Goal: Navigation & Orientation: Find specific page/section

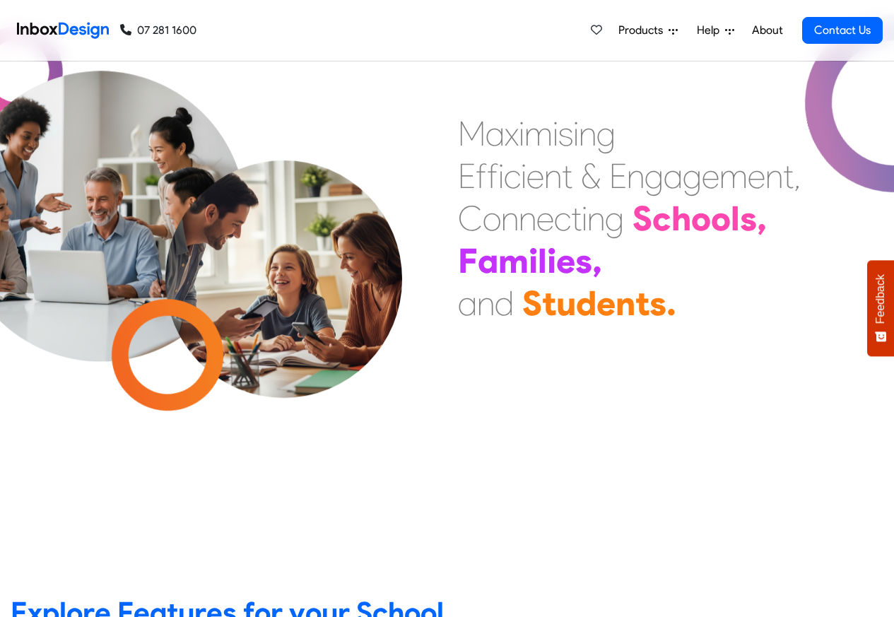
scroll to position [509, 0]
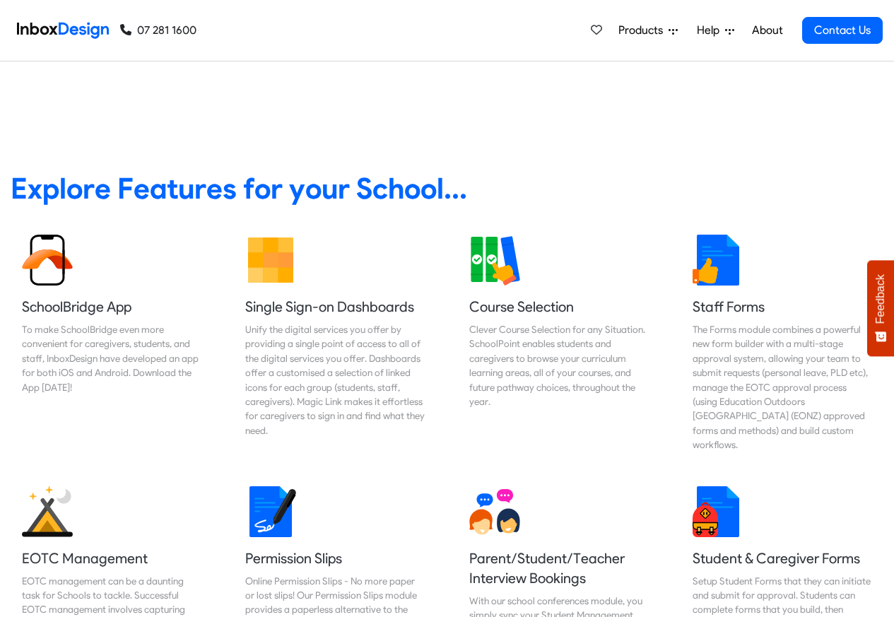
click at [768, 31] on link "About" at bounding box center [767, 30] width 39 height 28
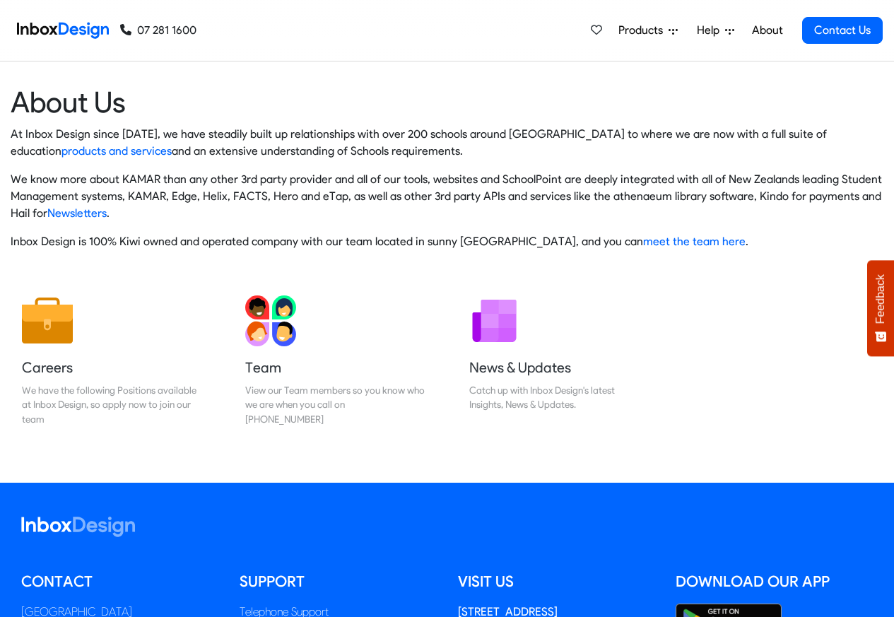
click at [637, 29] on span "Products" at bounding box center [644, 30] width 50 height 17
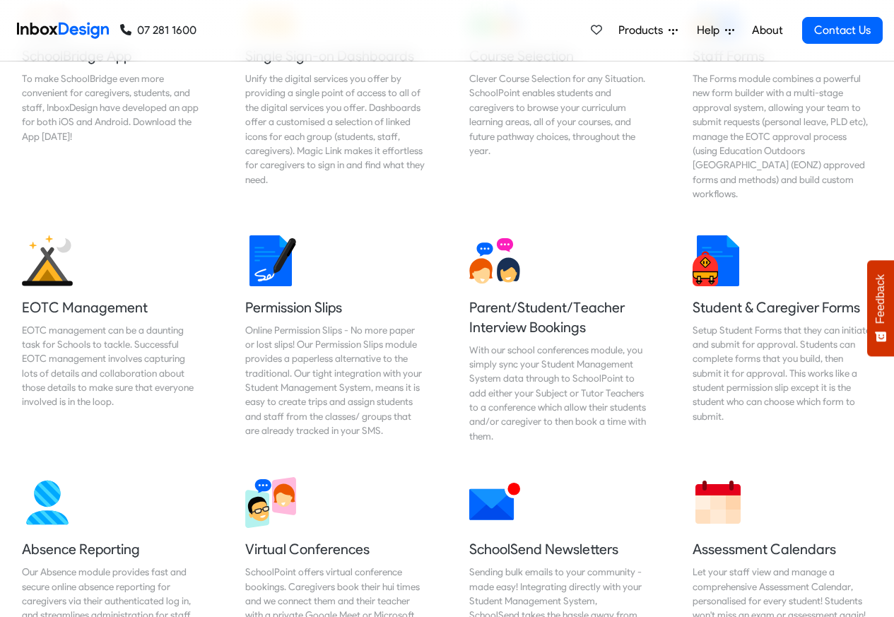
scroll to position [933, 0]
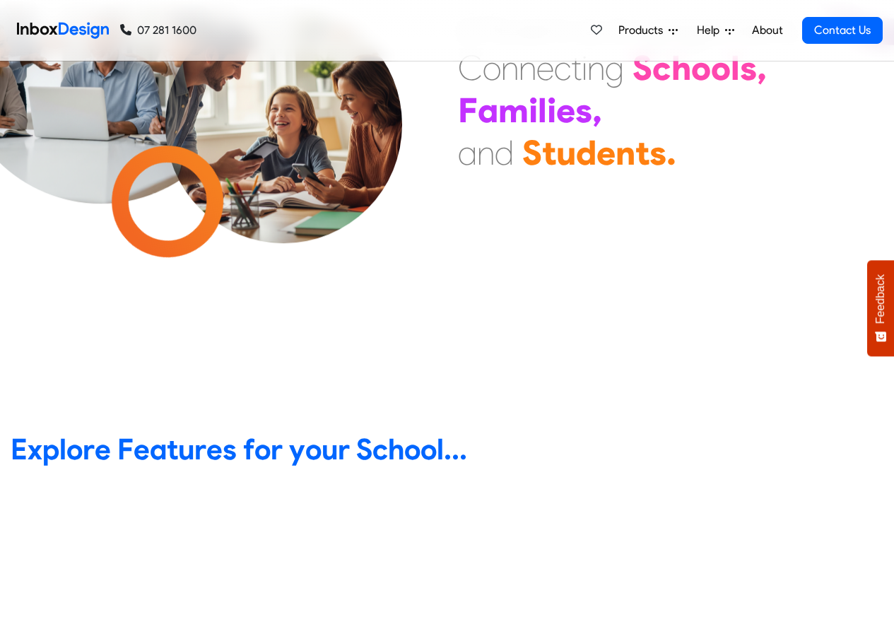
scroll to position [424, 0]
